Goal: Information Seeking & Learning: Find specific fact

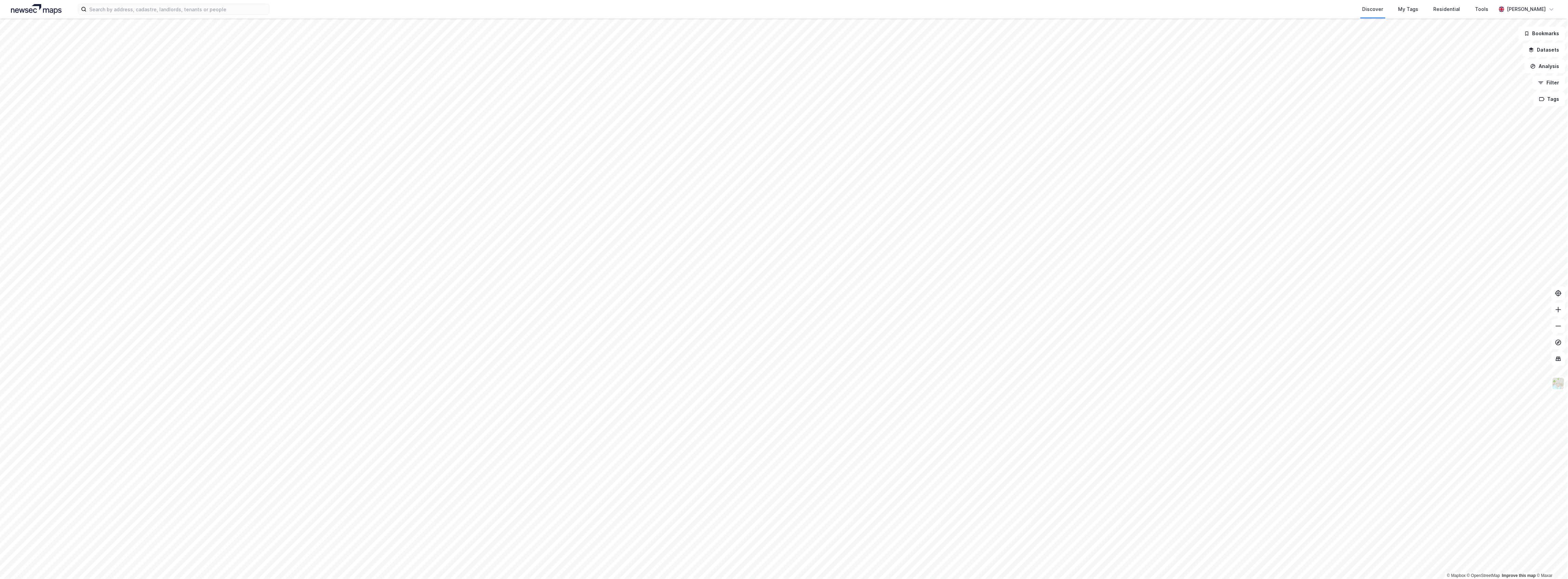
click at [229, 2] on div "Discover My Tags Residential Tools Kristian Henanger" at bounding box center [784, 9] width 1568 height 18
click at [229, 4] on input at bounding box center [178, 9] width 183 height 10
paste input "Frøydis Eriksson Erstad"
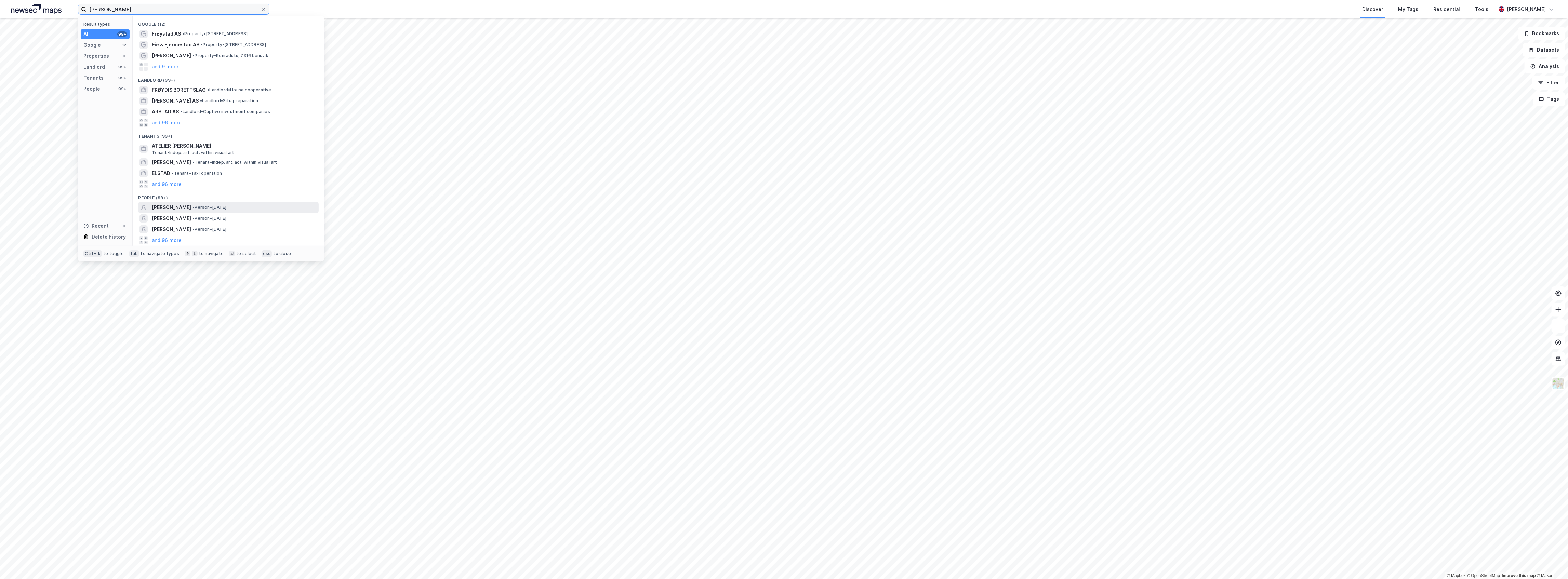
type input "Frøydis Eriksson Erstad"
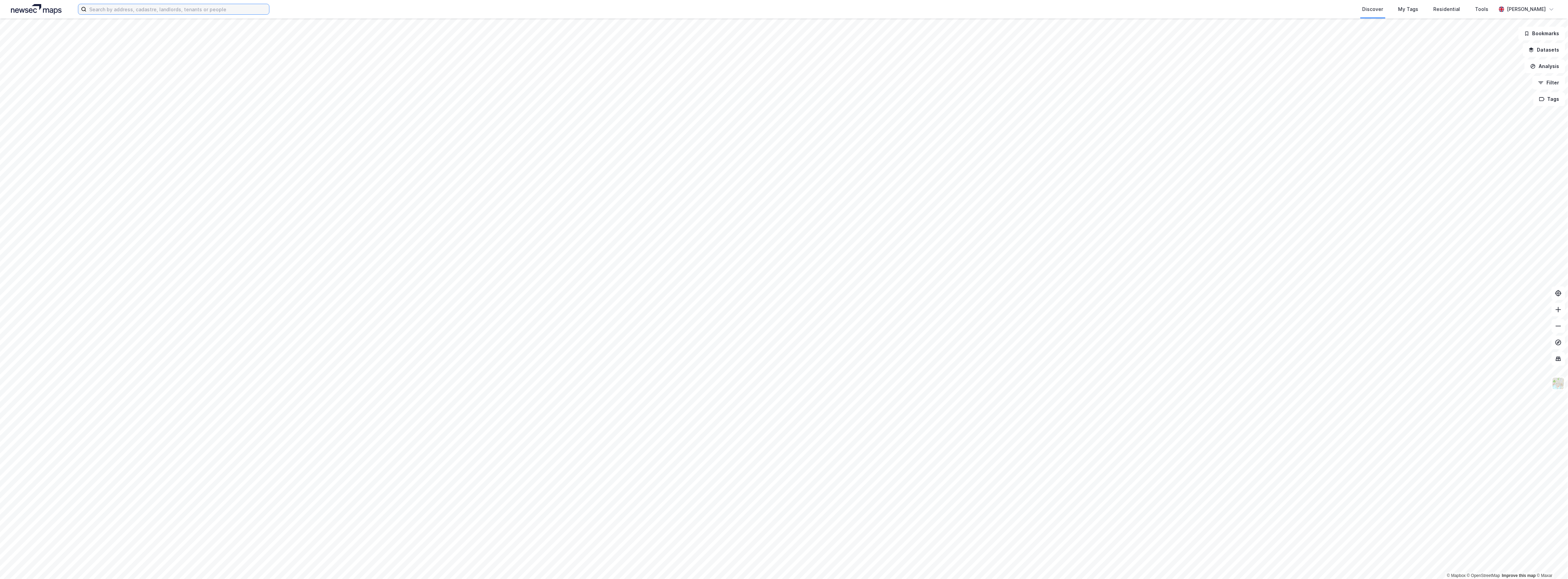
click at [208, 8] on input at bounding box center [178, 9] width 183 height 10
paste input "[PERSON_NAME]"
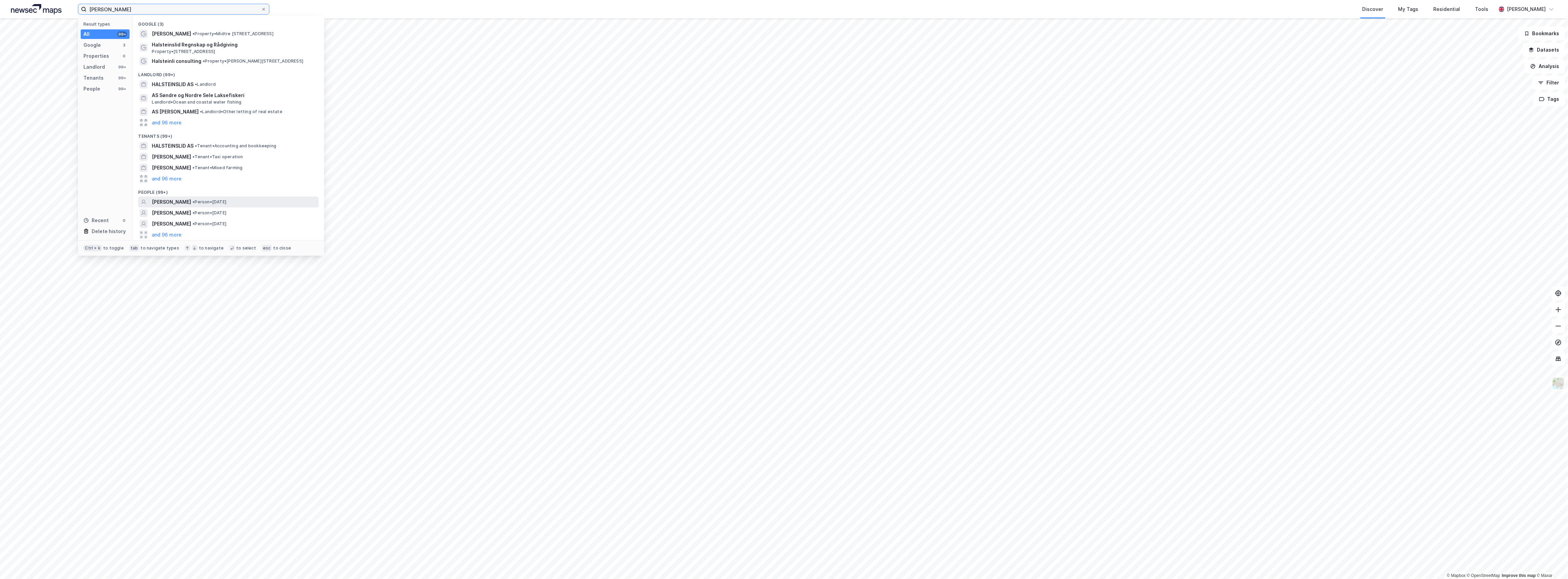
type input "[PERSON_NAME]"
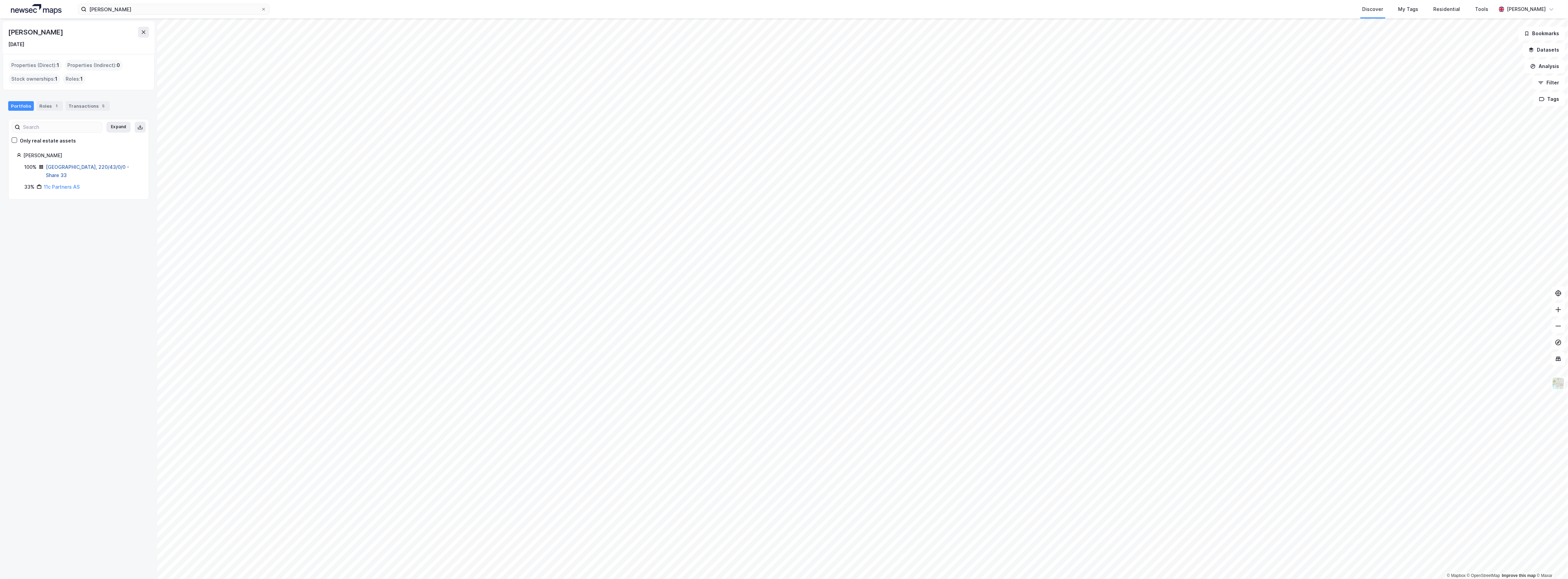
click at [60, 167] on link "[GEOGRAPHIC_DATA], 220/43/0/0 - Share 33" at bounding box center [87, 171] width 83 height 14
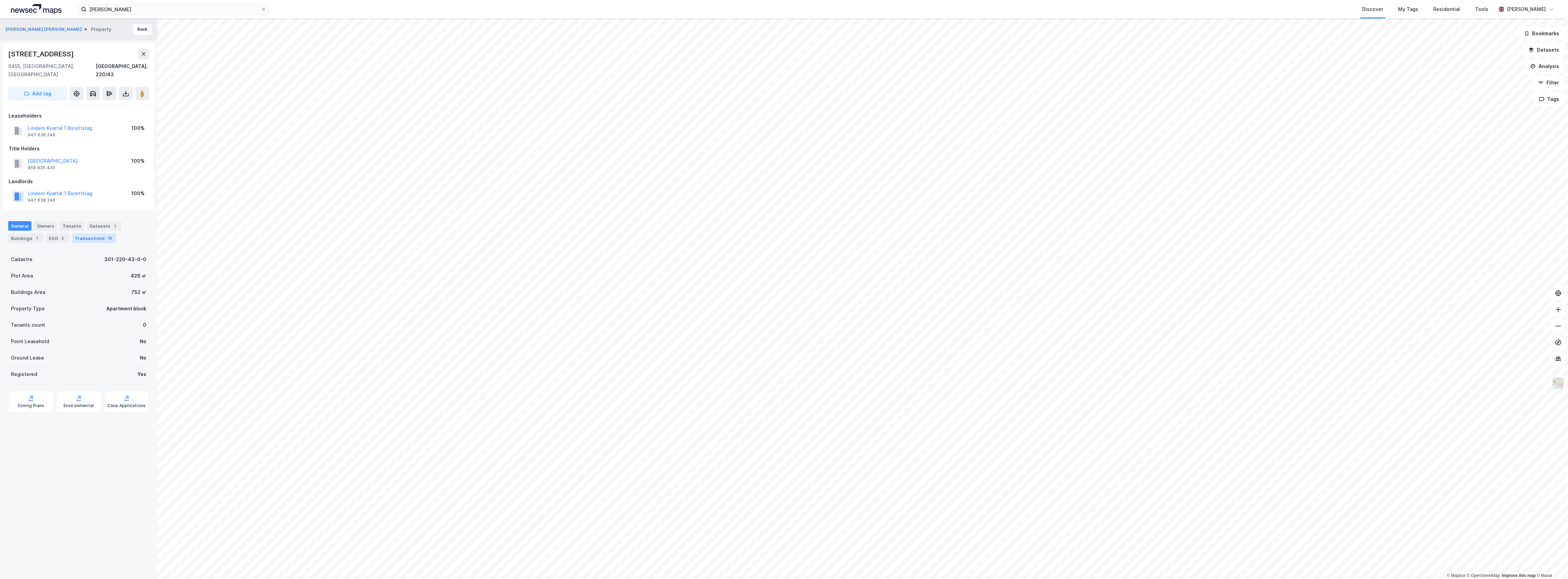
click at [107, 235] on div "19" at bounding box center [110, 238] width 7 height 7
